Goal: Information Seeking & Learning: Learn about a topic

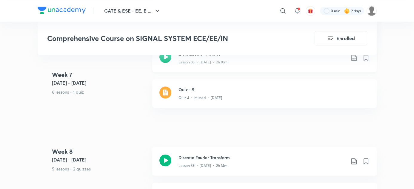
scroll to position [1998, 0]
